Goal: Transaction & Acquisition: Download file/media

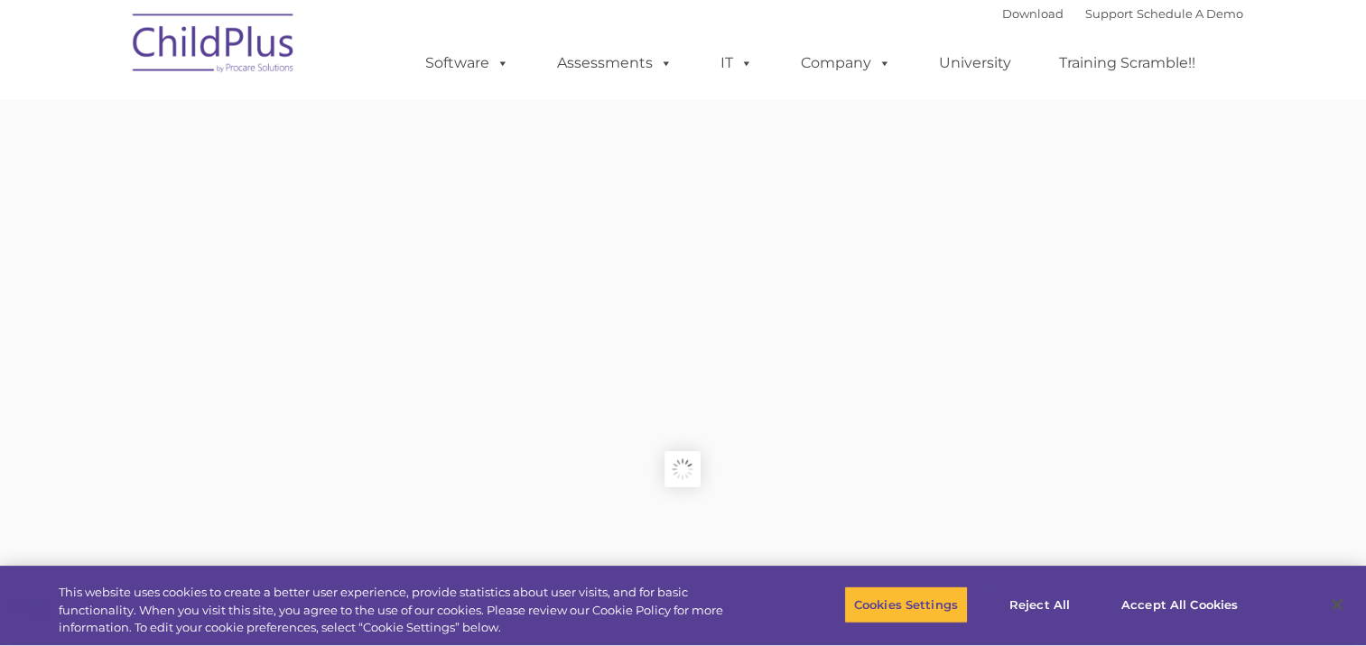
type input ""
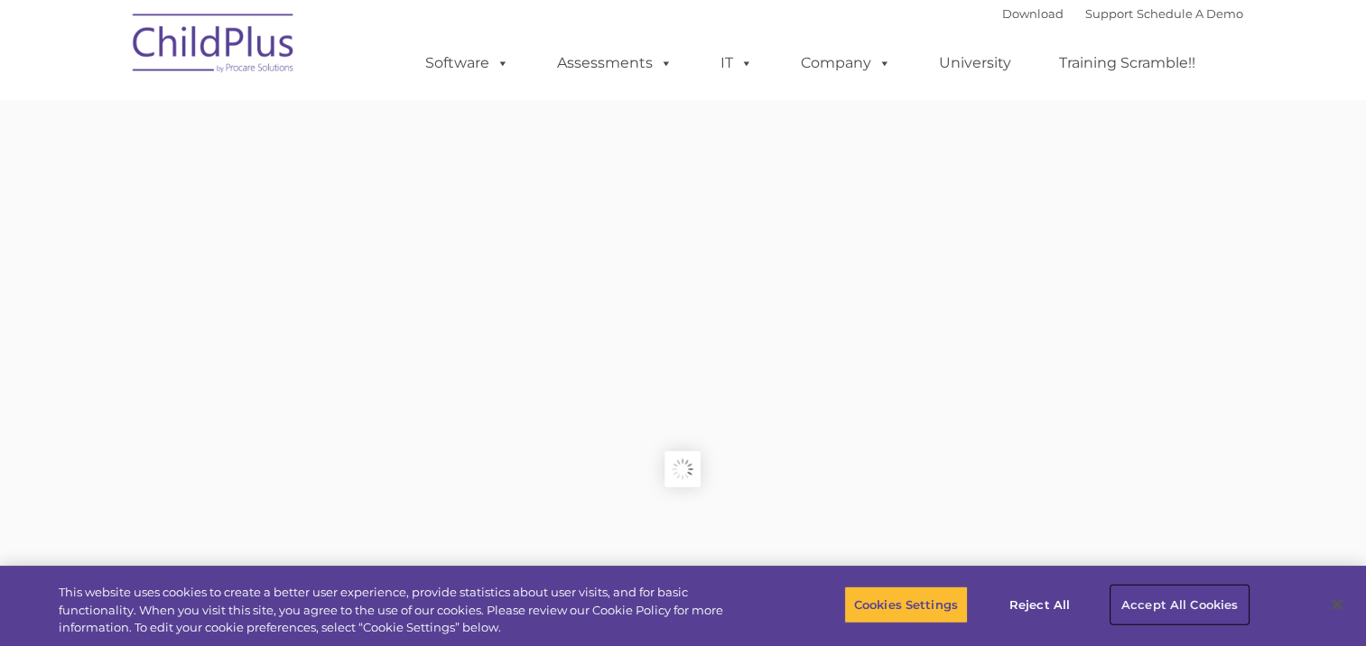
click at [1168, 599] on button "Accept All Cookies" at bounding box center [1179, 605] width 136 height 38
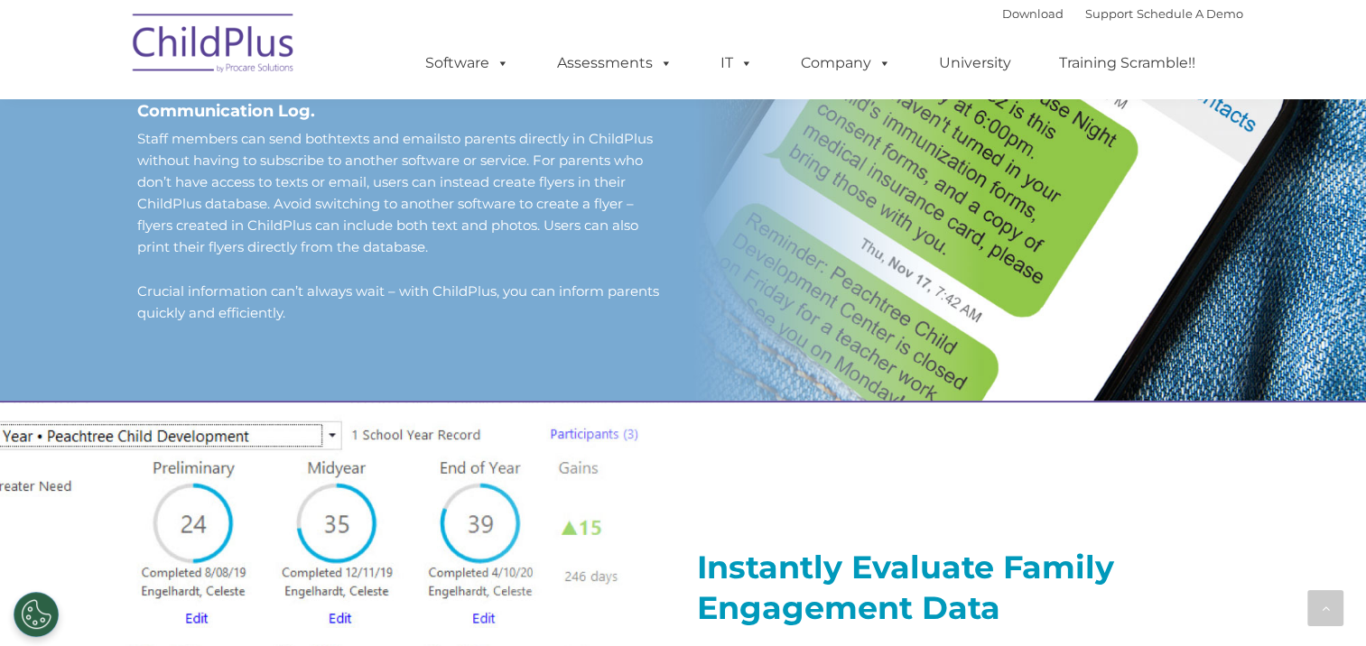
scroll to position [1434, 0]
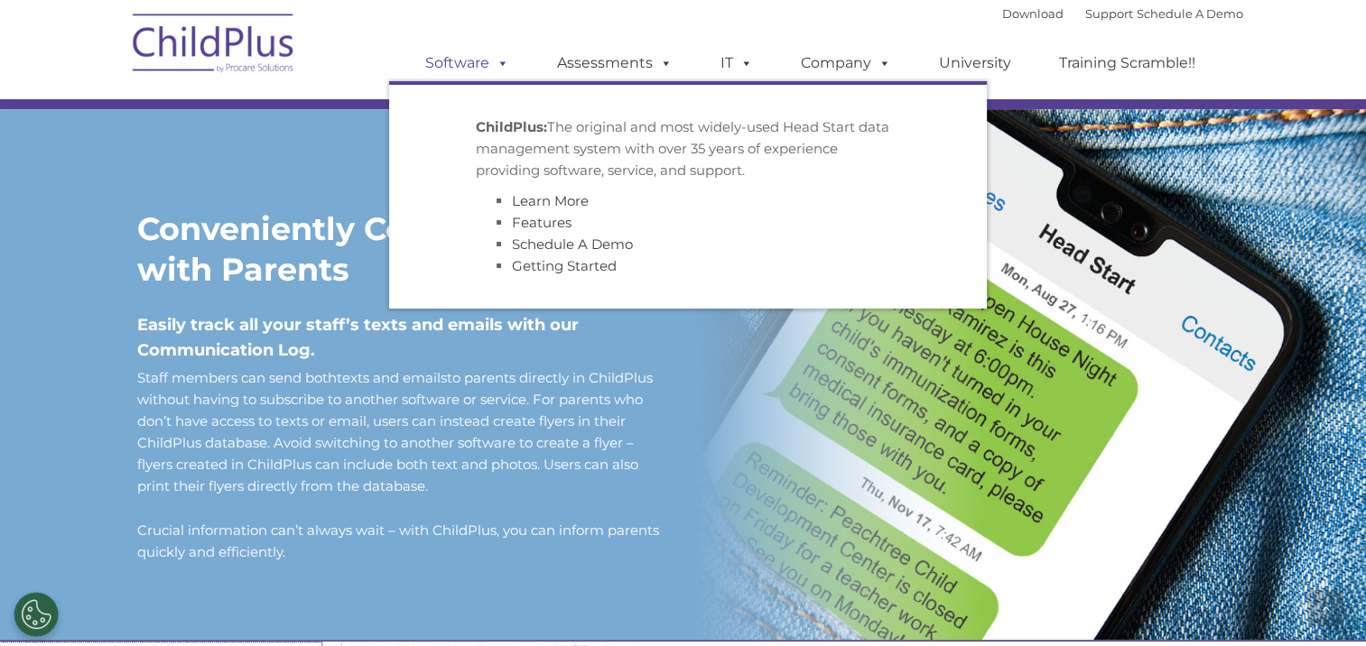
click at [486, 61] on link "Software" at bounding box center [467, 63] width 120 height 36
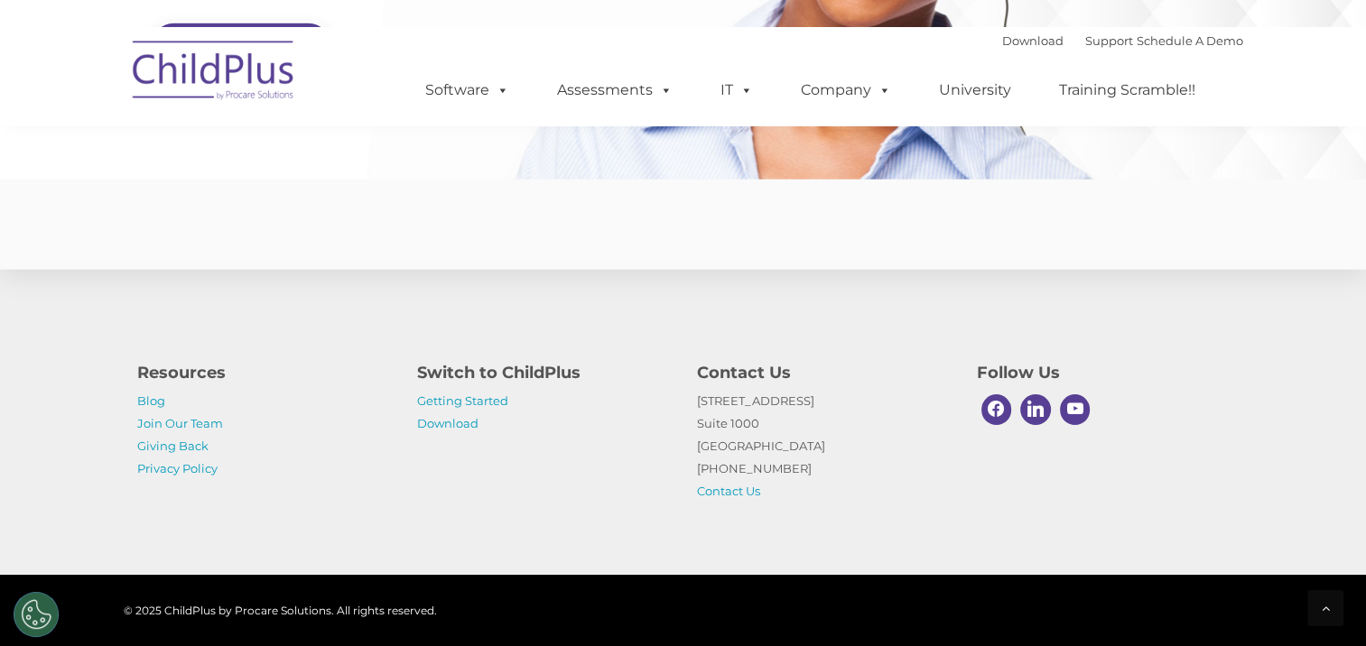
scroll to position [4397, 0]
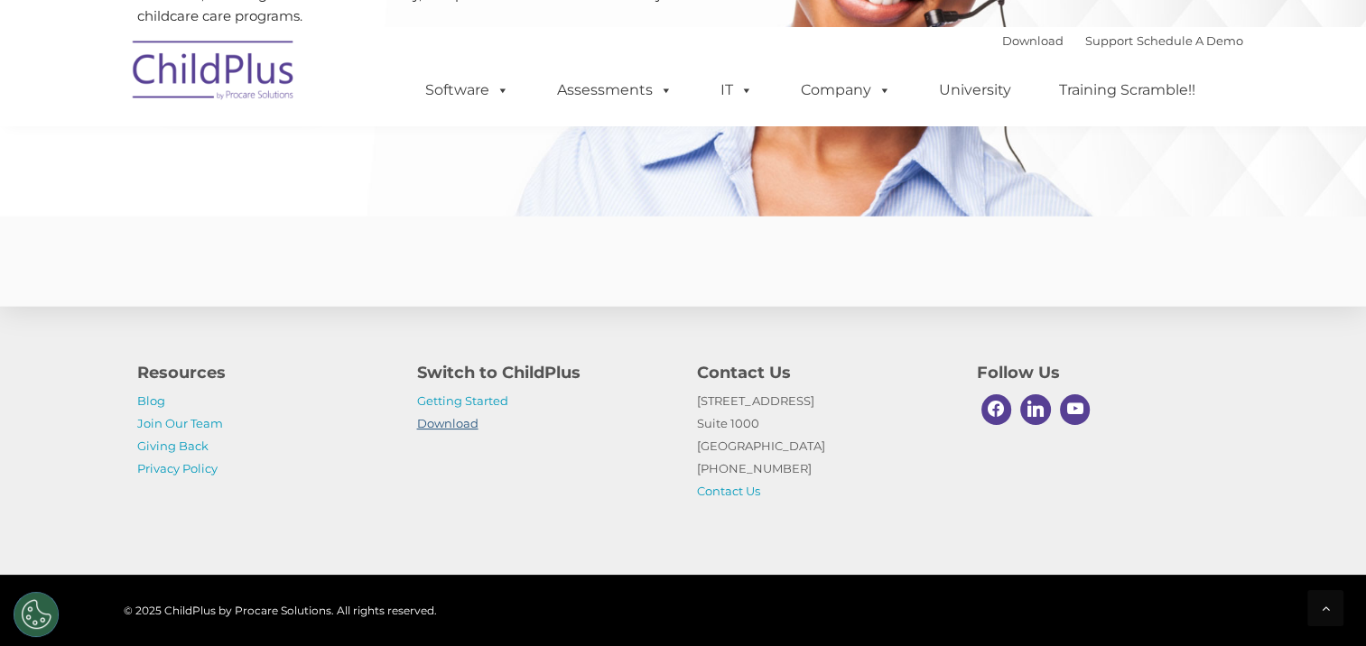
click at [457, 422] on link "Download" at bounding box center [447, 423] width 61 height 14
